Goal: Task Accomplishment & Management: Use online tool/utility

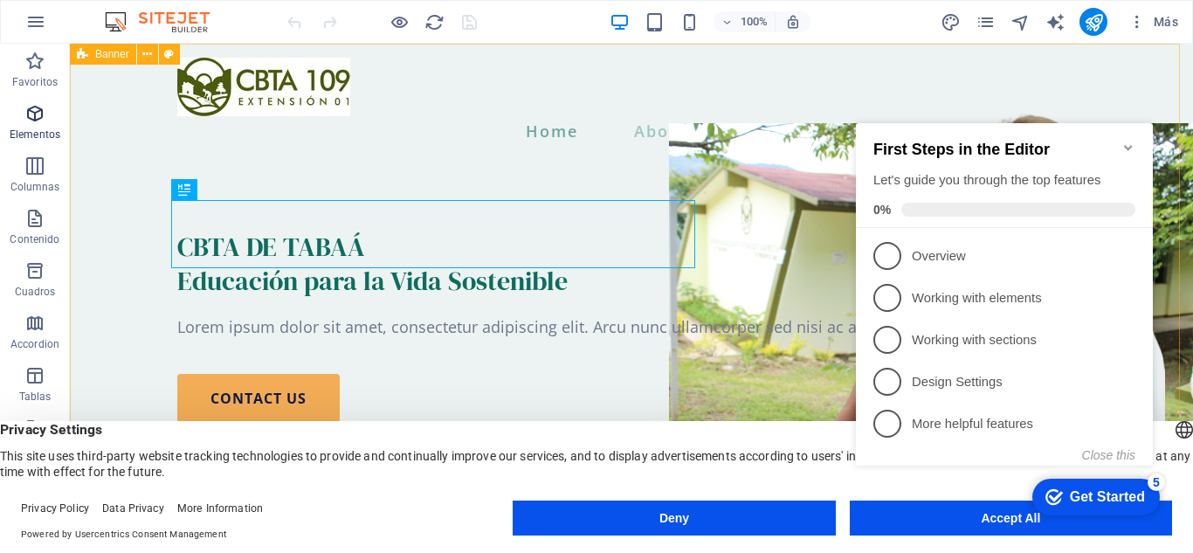
click at [34, 128] on p "Elementos" at bounding box center [35, 135] width 51 height 14
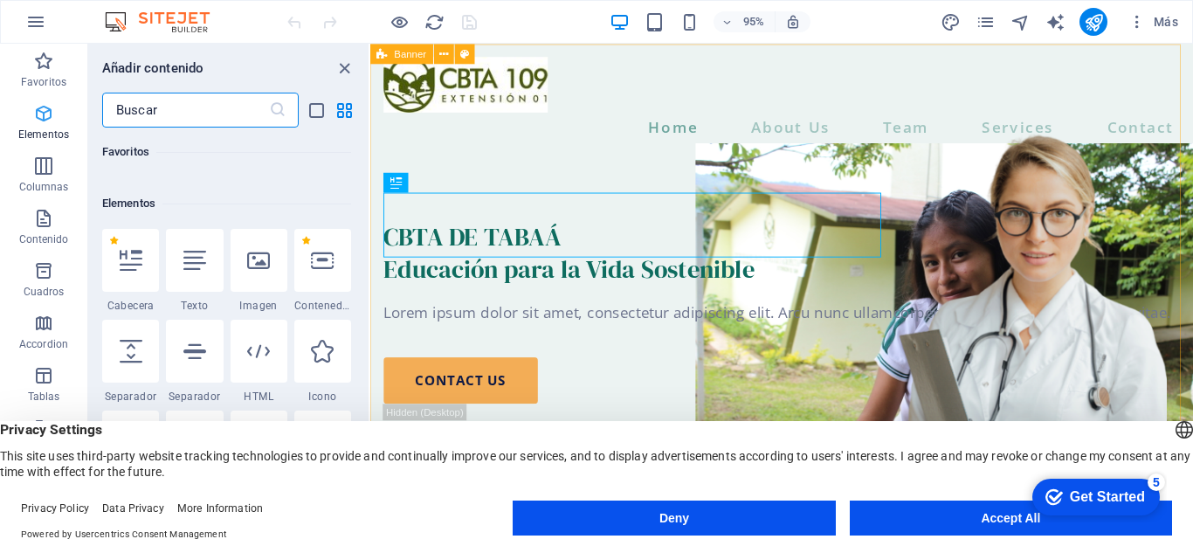
scroll to position [329, 0]
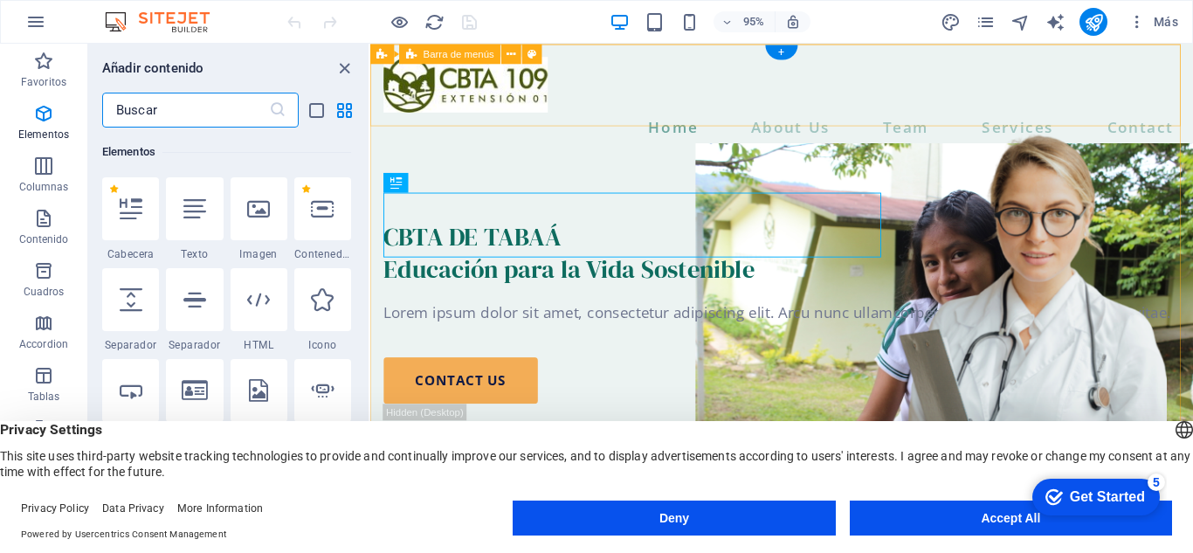
click at [506, 116] on div "Home About Us Team Services Contact" at bounding box center [803, 102] width 867 height 116
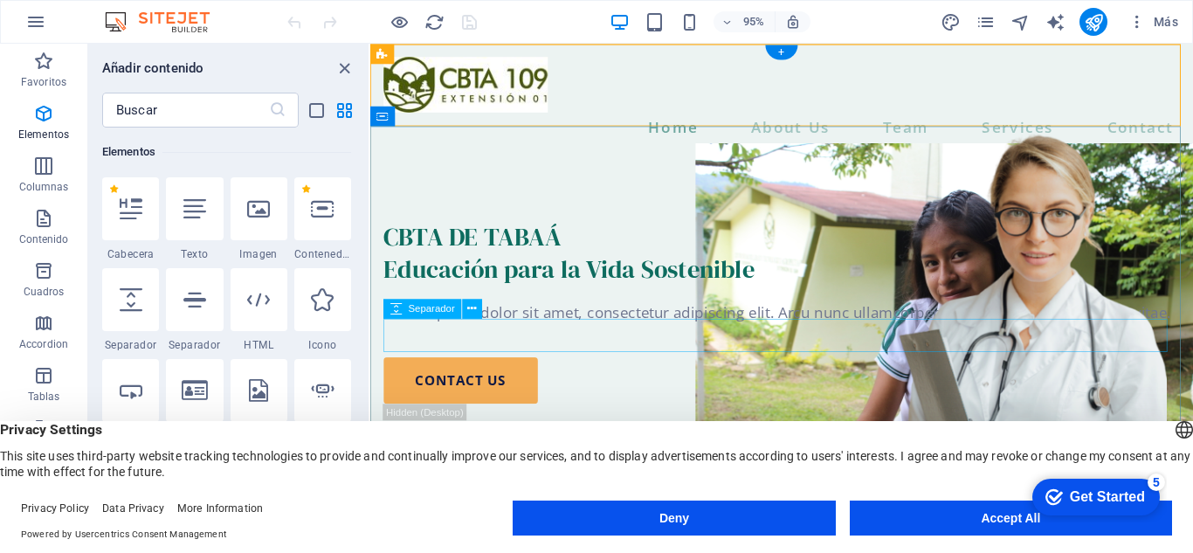
click at [742, 355] on div at bounding box center [803, 356] width 839 height 35
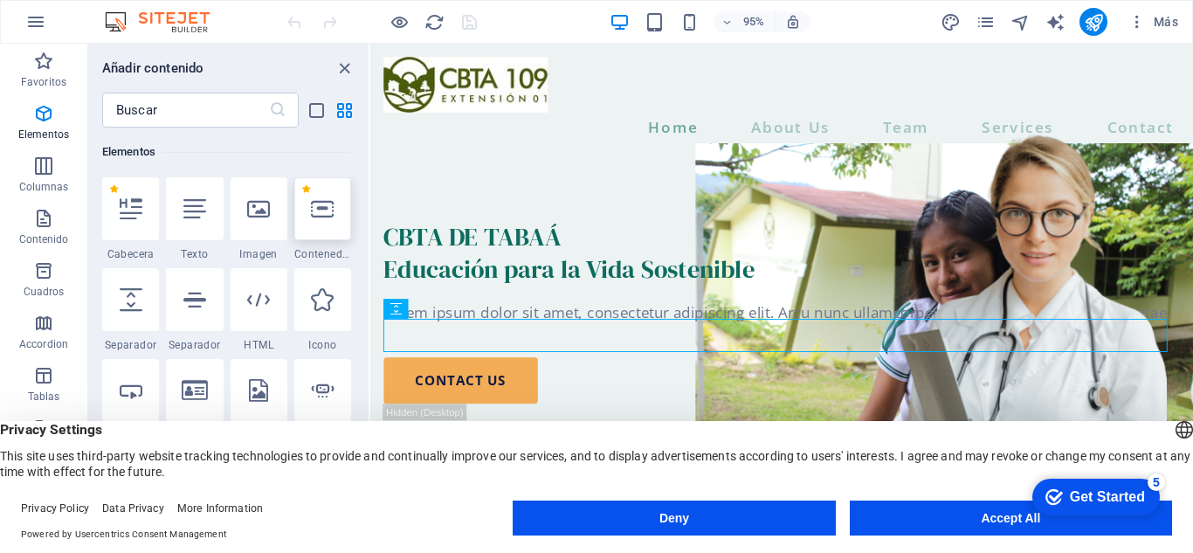
click at [326, 208] on icon at bounding box center [322, 208] width 23 height 23
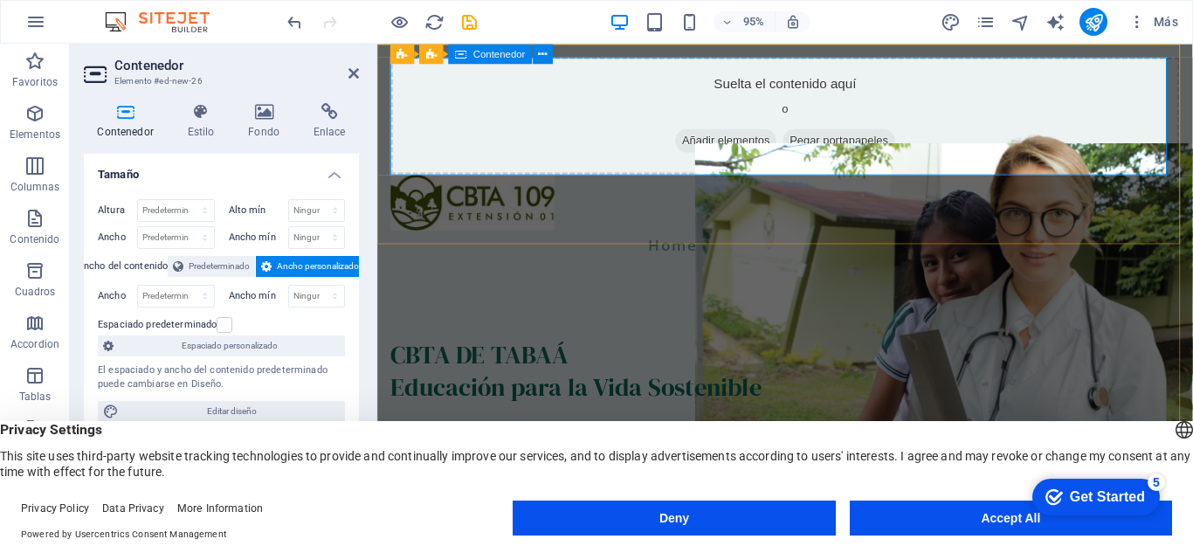
click at [1147, 110] on div "Suelta el contenido aquí o Añadir elementos Pegar portapapeles" at bounding box center [806, 120] width 831 height 124
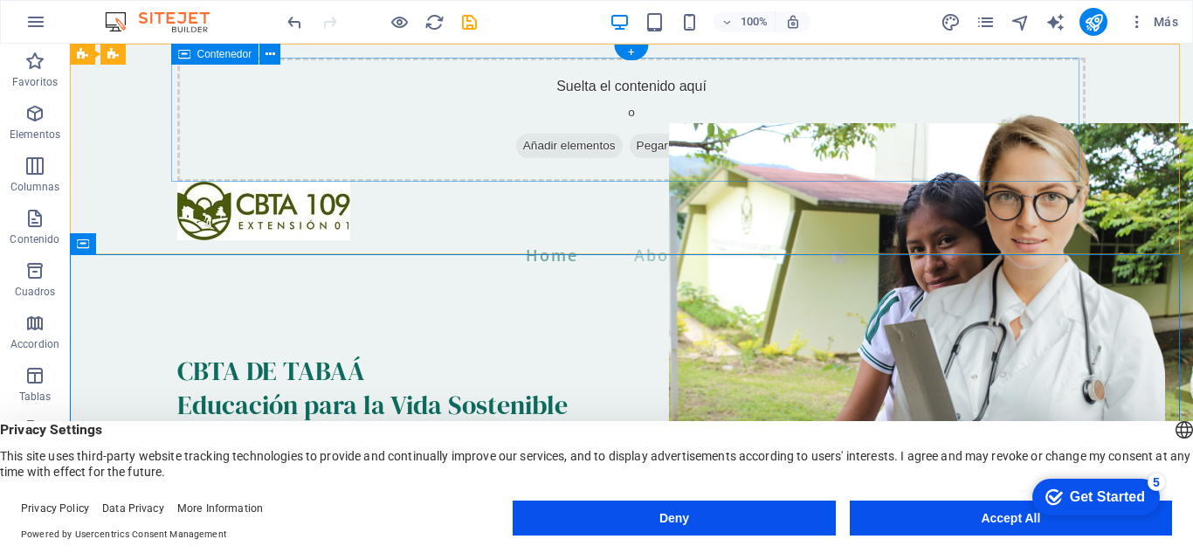
click at [871, 146] on div "Suelta el contenido aquí o Añadir elementos Pegar portapapeles" at bounding box center [631, 120] width 908 height 124
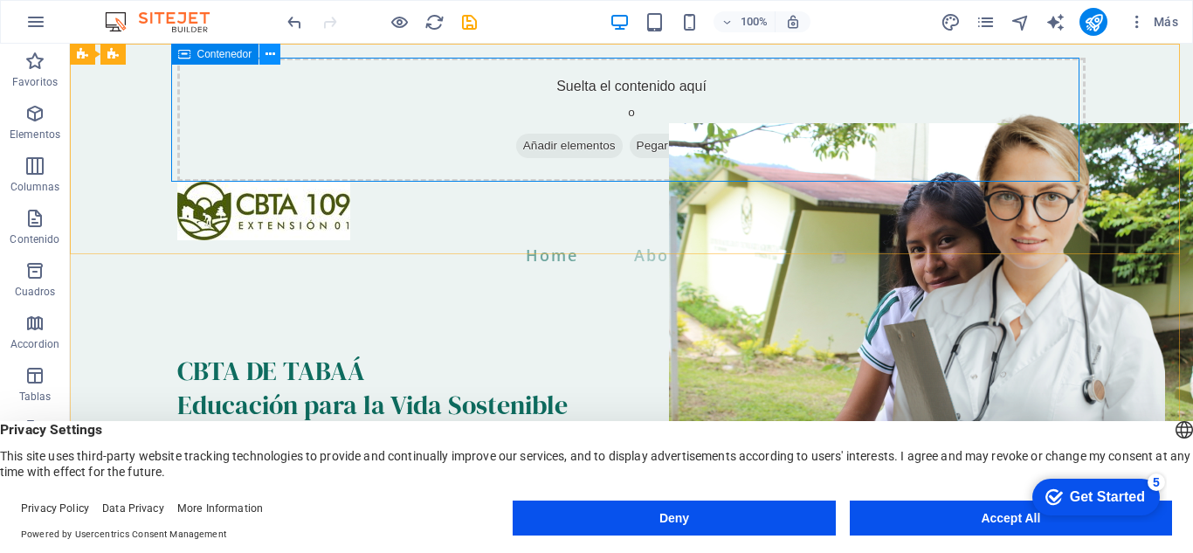
click at [267, 54] on icon at bounding box center [271, 54] width 10 height 18
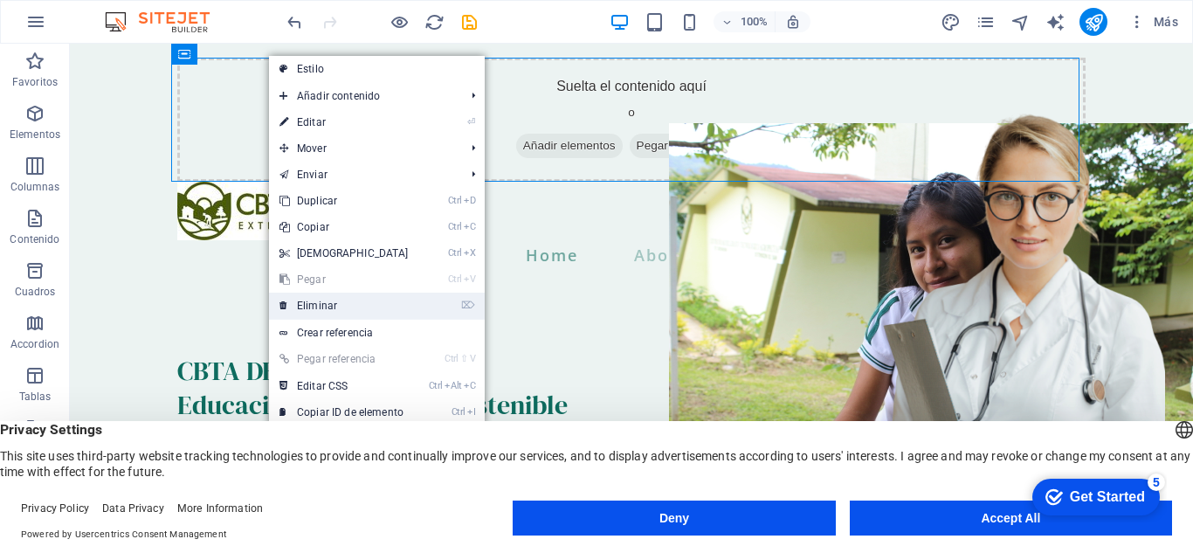
click at [333, 302] on link "⌦ Eliminar" at bounding box center [344, 306] width 150 height 26
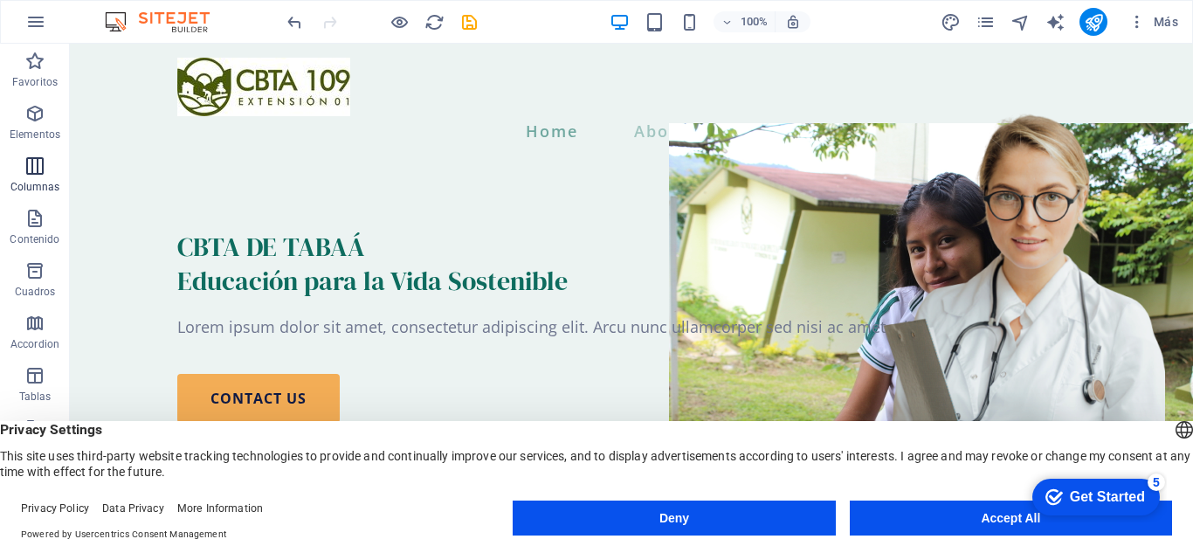
click at [47, 177] on span "Columnas" at bounding box center [35, 176] width 70 height 42
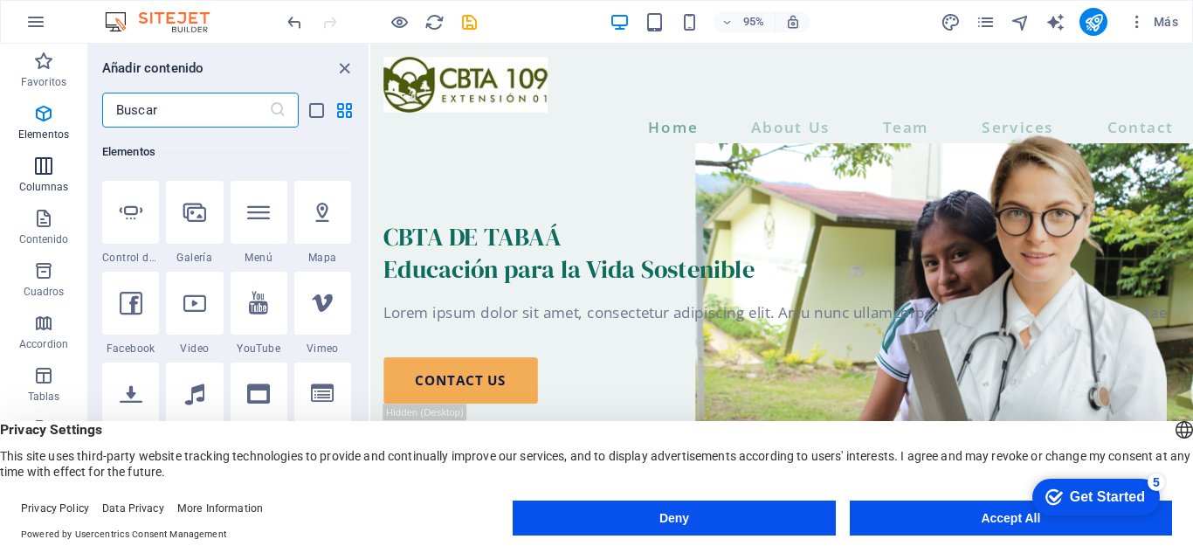
scroll to position [1008, 0]
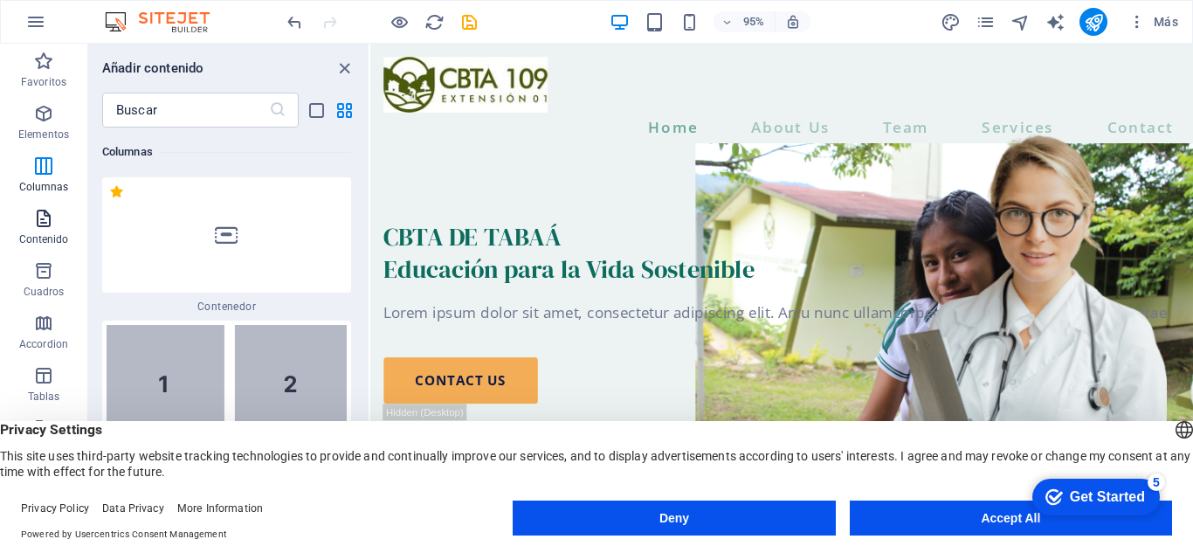
click at [47, 229] on span "Contenido" at bounding box center [43, 229] width 87 height 42
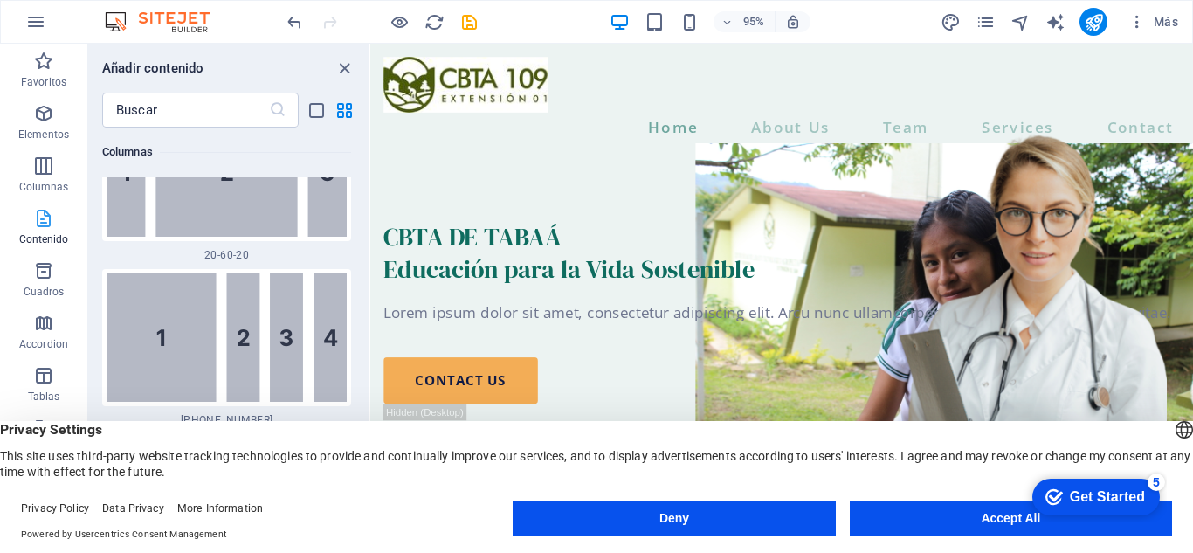
scroll to position [5947, 0]
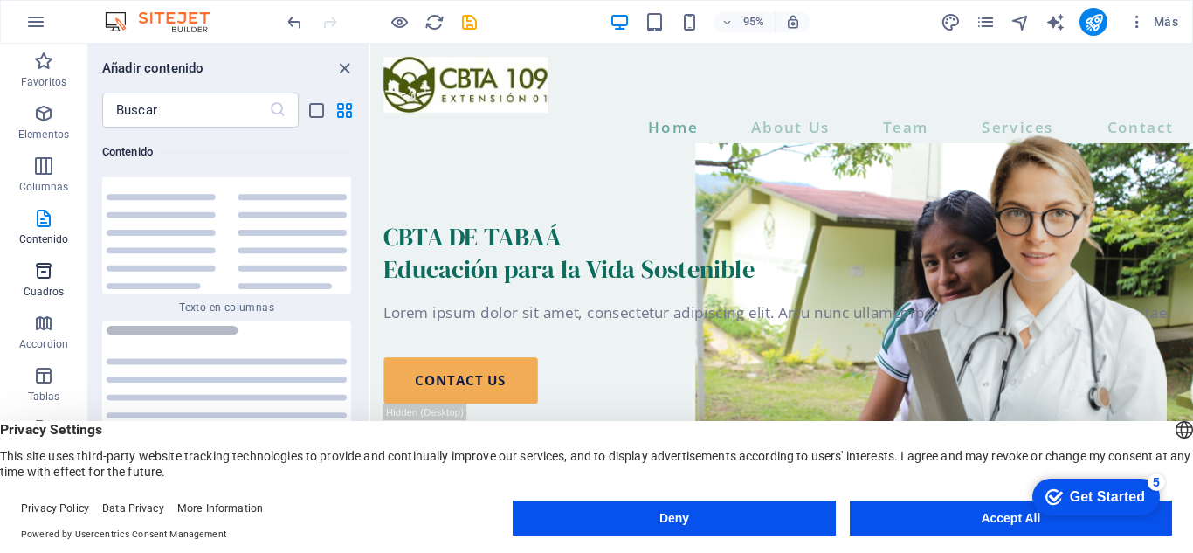
click at [48, 286] on p "Cuadros" at bounding box center [44, 292] width 41 height 14
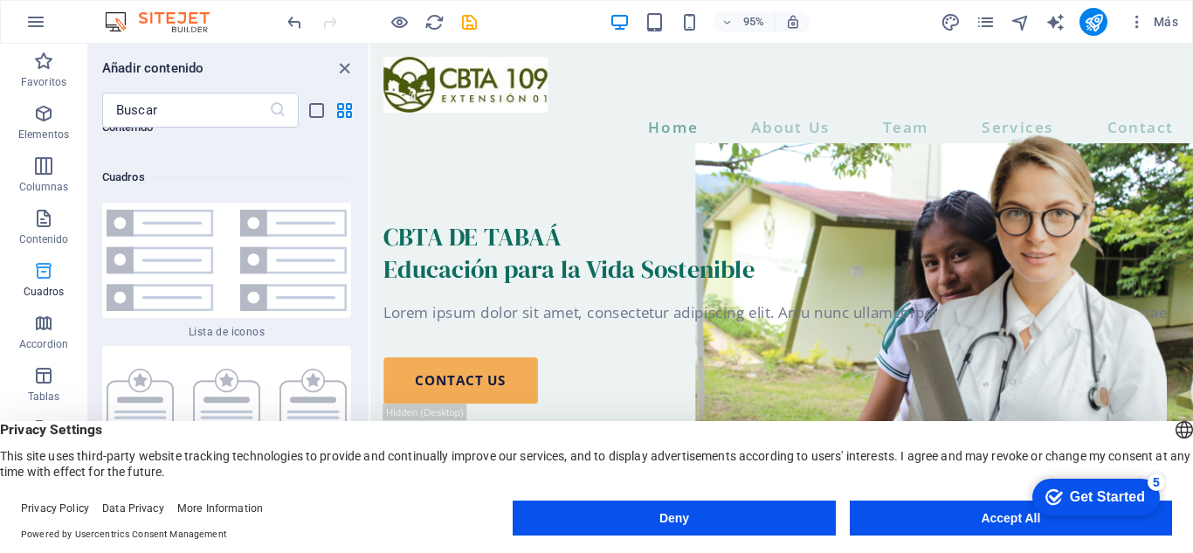
scroll to position [9478, 0]
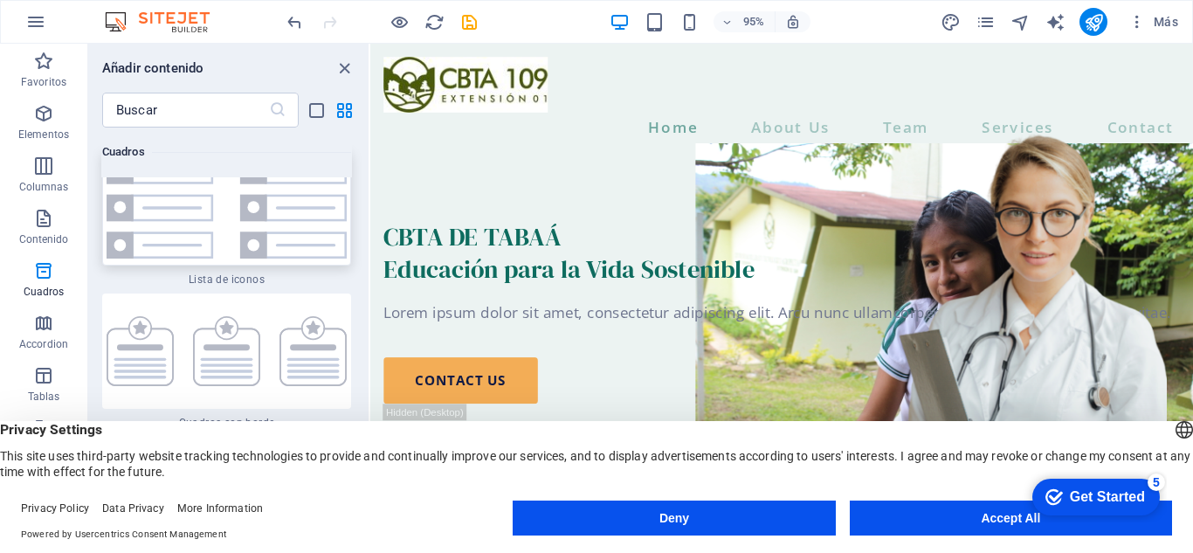
click at [279, 238] on img at bounding box center [227, 207] width 240 height 101
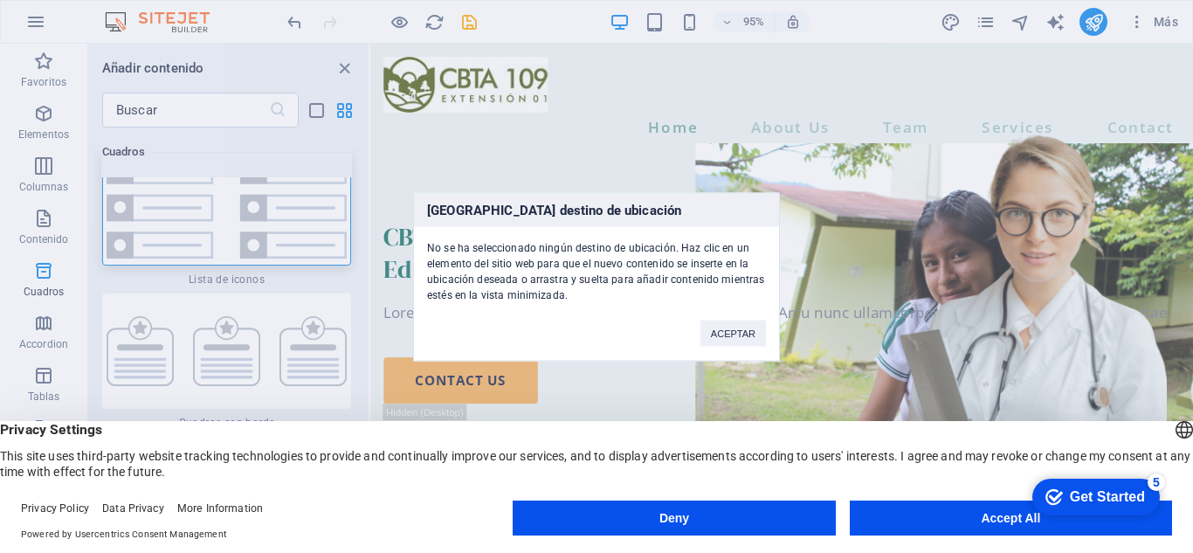
drag, startPoint x: 233, startPoint y: 244, endPoint x: 261, endPoint y: 147, distance: 100.9
click at [619, 183] on div "[GEOGRAPHIC_DATA] destino de ubicación No se ha seleccionado ningún destino de …" at bounding box center [596, 276] width 1193 height 553
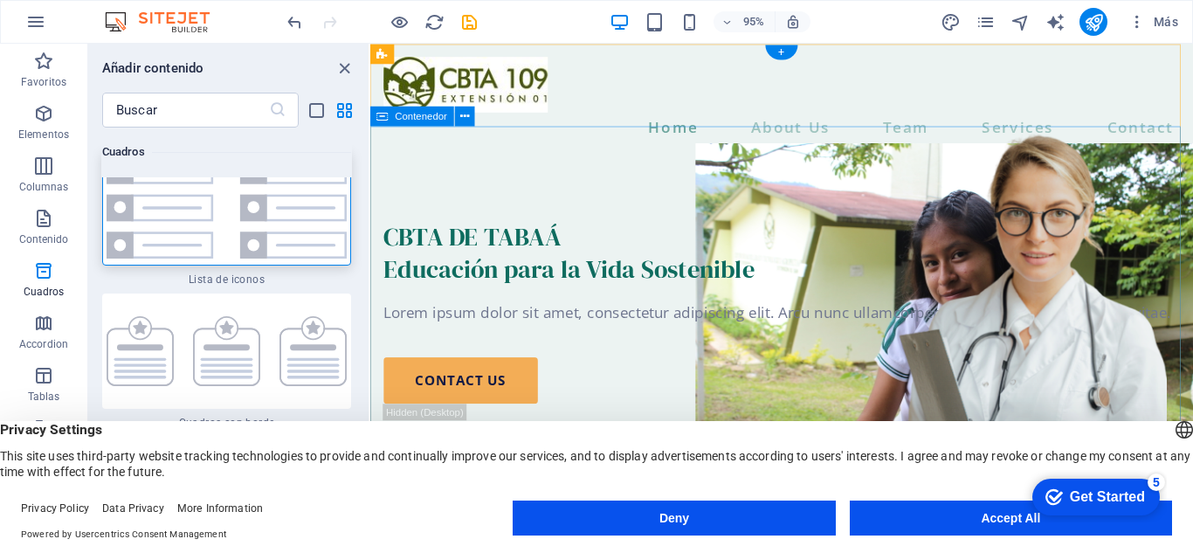
click at [609, 180] on div "CBTA DE TABAÁ Educación para la Vida Sostenible Lorem ipsum dolor sit amet, con…" at bounding box center [803, 523] width 867 height 726
click at [309, 241] on img at bounding box center [227, 207] width 240 height 101
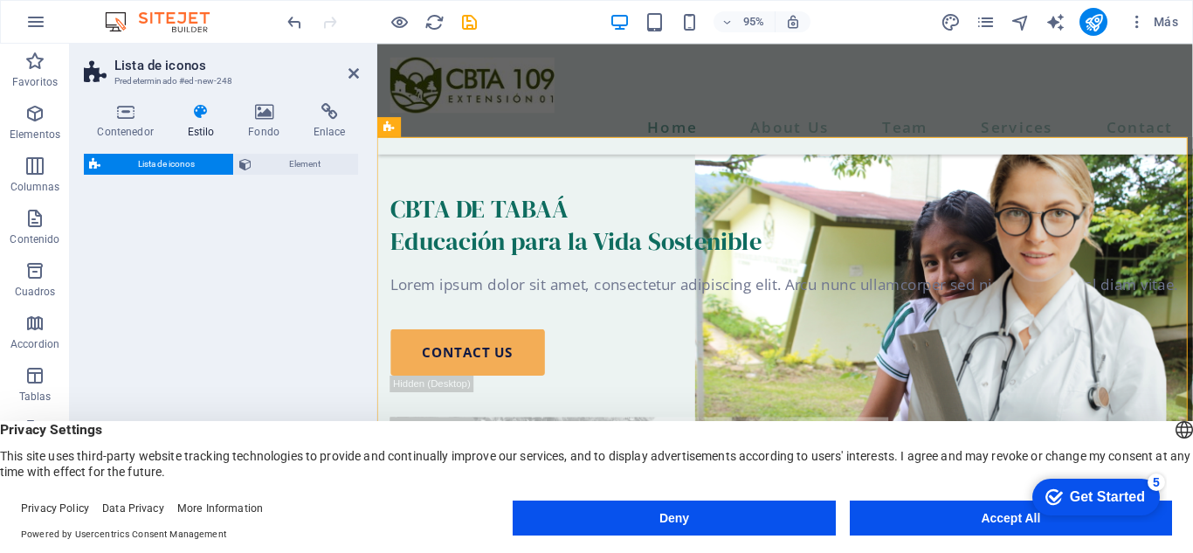
select select "rem"
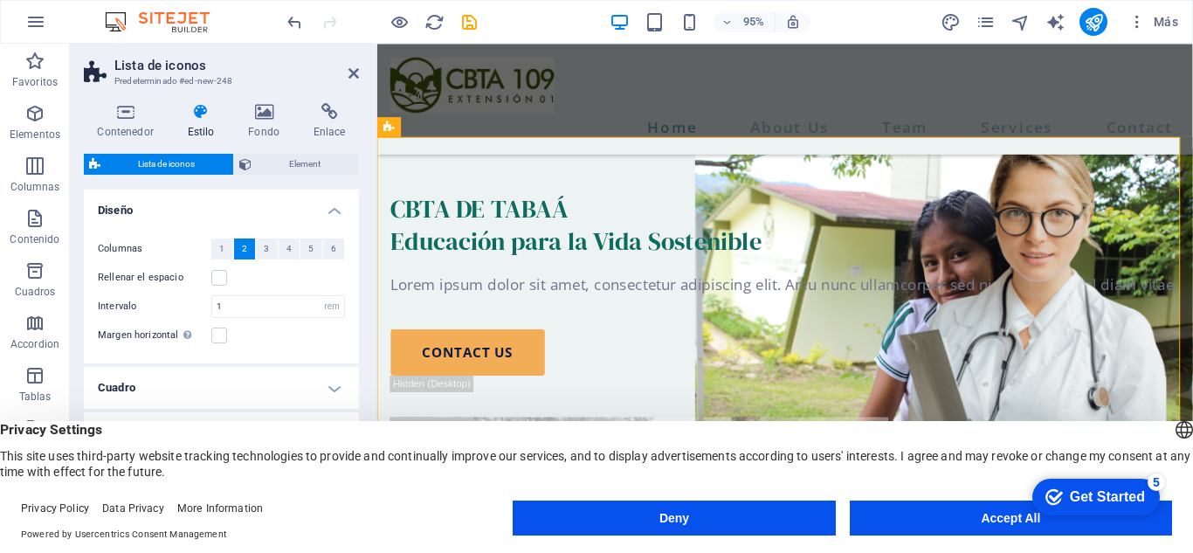
scroll to position [738, 0]
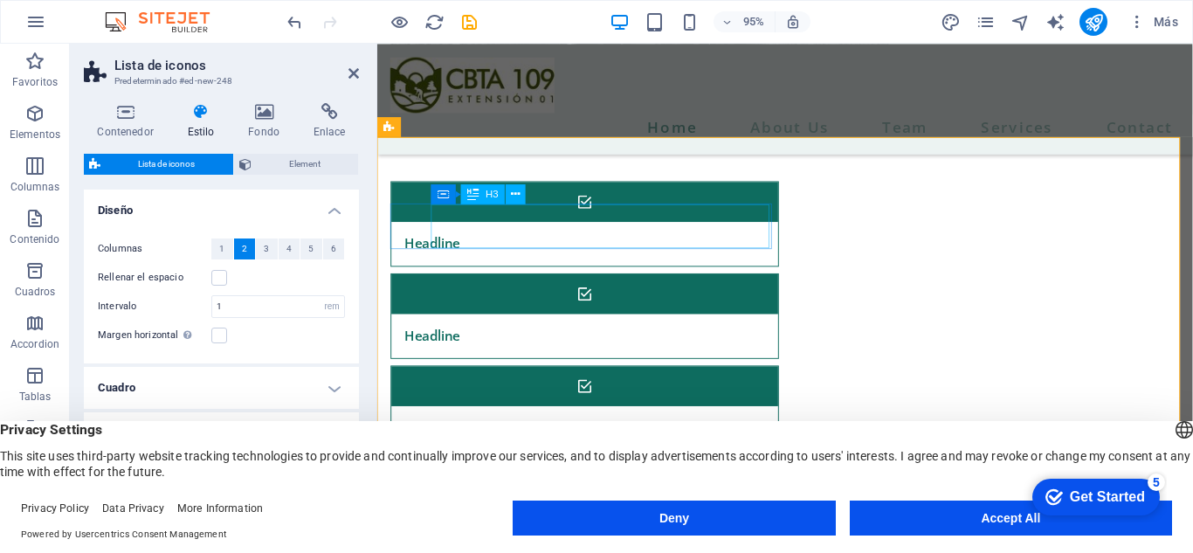
click at [549, 243] on div "Headline" at bounding box center [573, 254] width 363 height 46
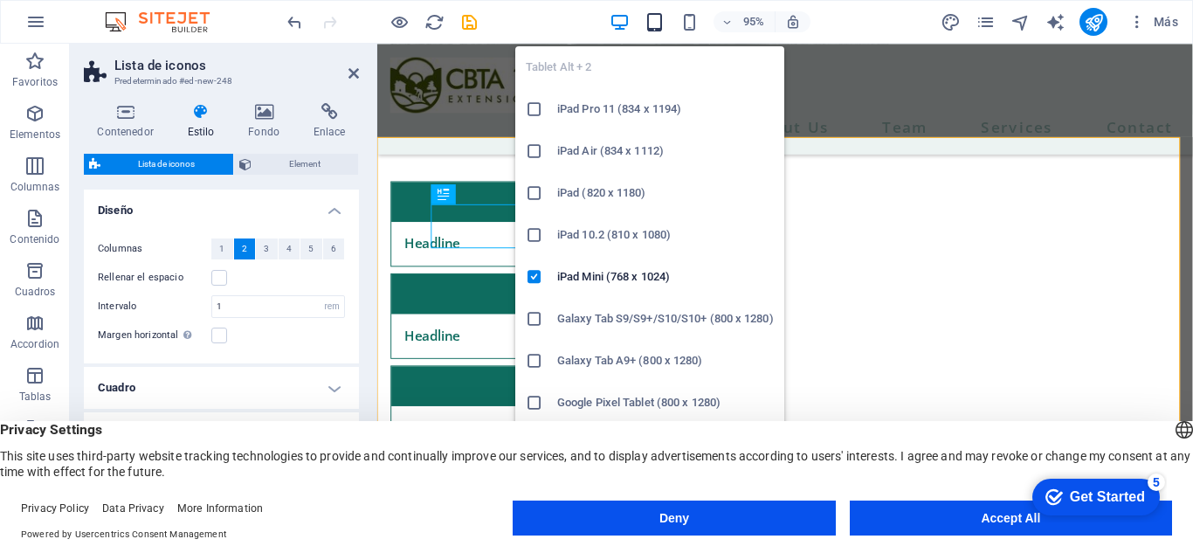
click at [651, 31] on icon "button" at bounding box center [655, 22] width 20 height 20
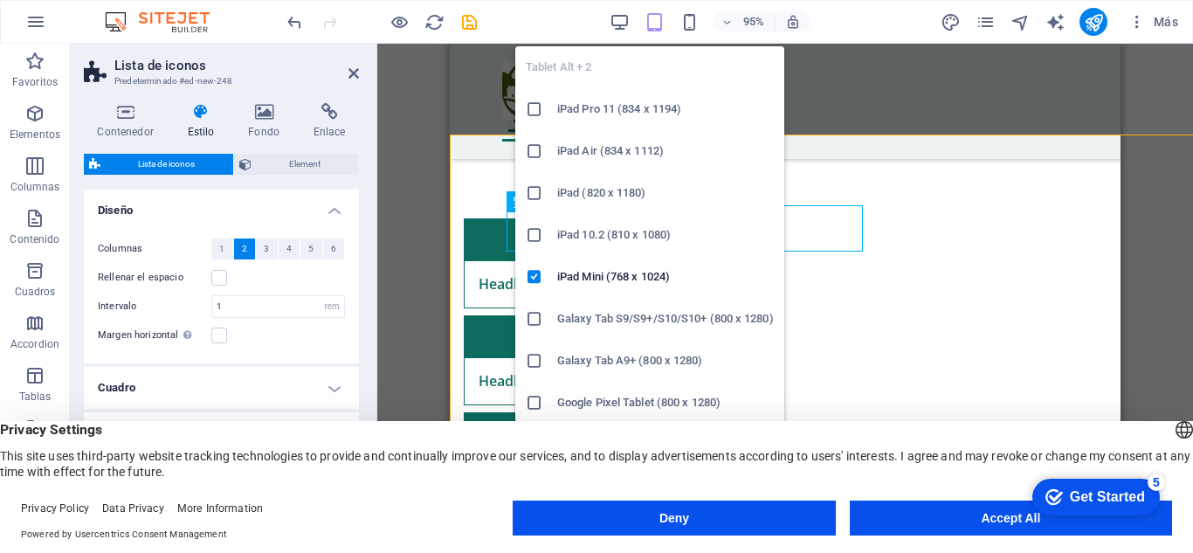
scroll to position [745, 0]
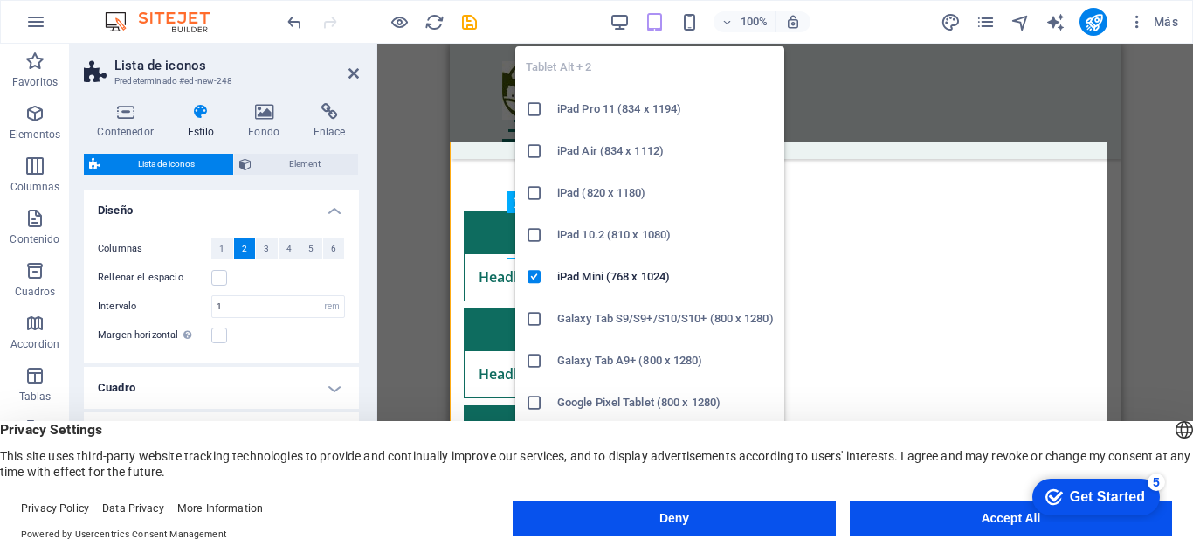
click at [651, 31] on icon "button" at bounding box center [655, 22] width 20 height 20
